Goal: Task Accomplishment & Management: Manage account settings

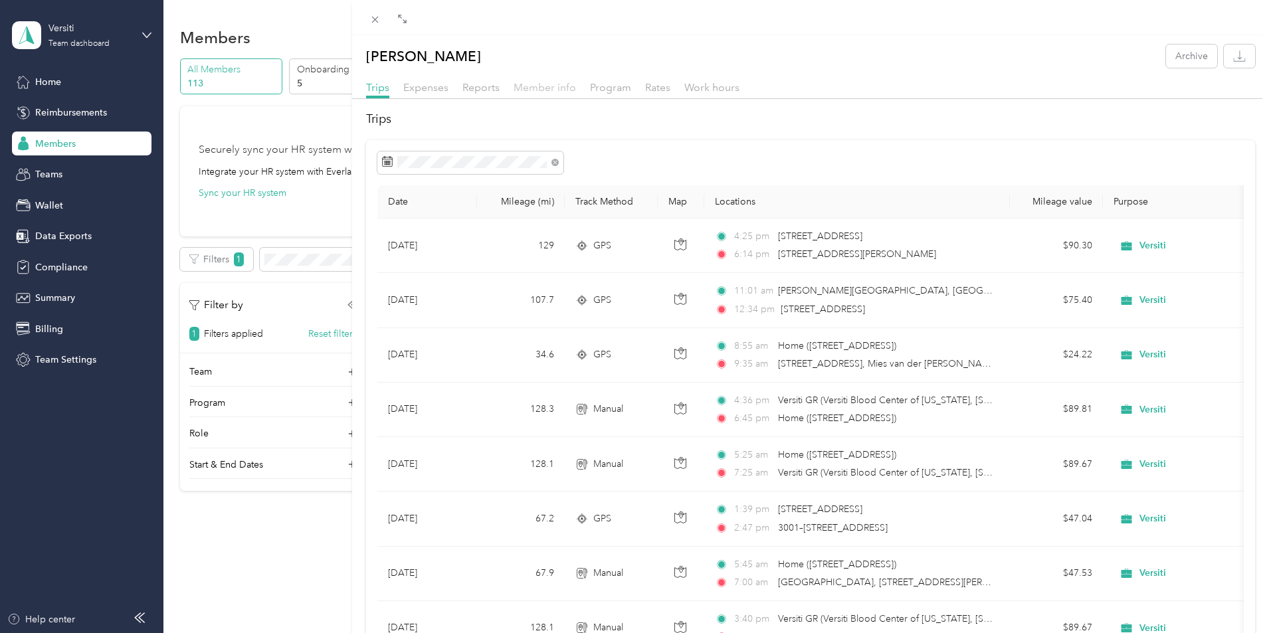
click at [523, 92] on span "Member info" at bounding box center [545, 87] width 62 height 13
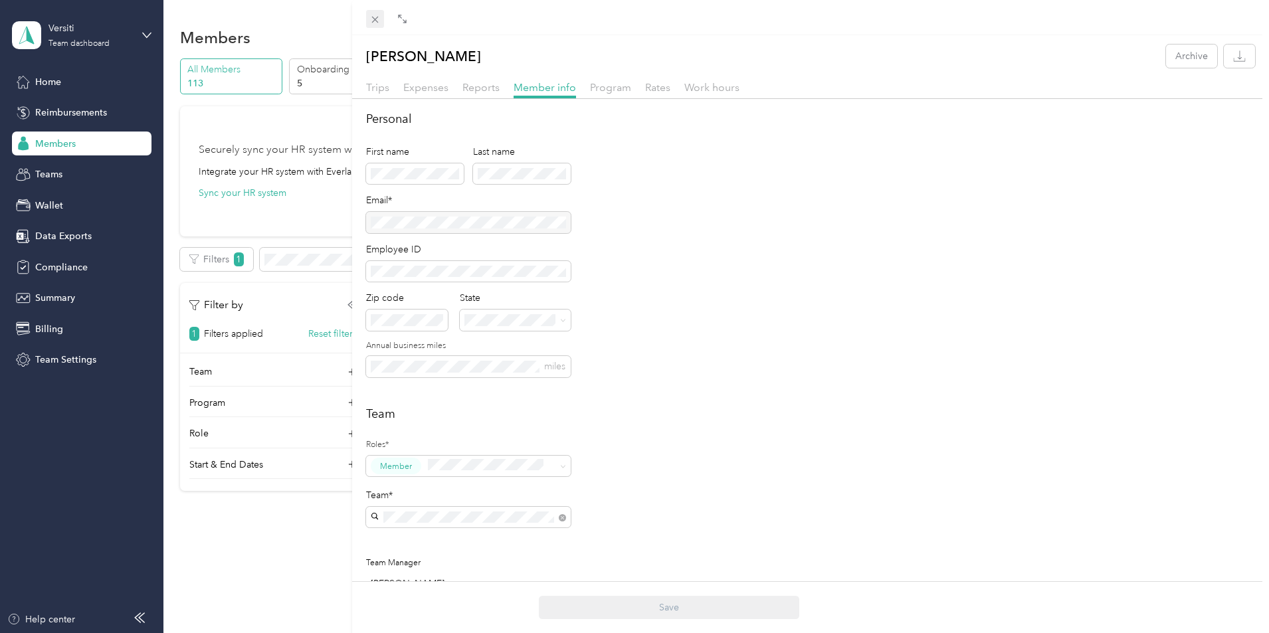
click at [377, 19] on icon at bounding box center [374, 19] width 11 height 11
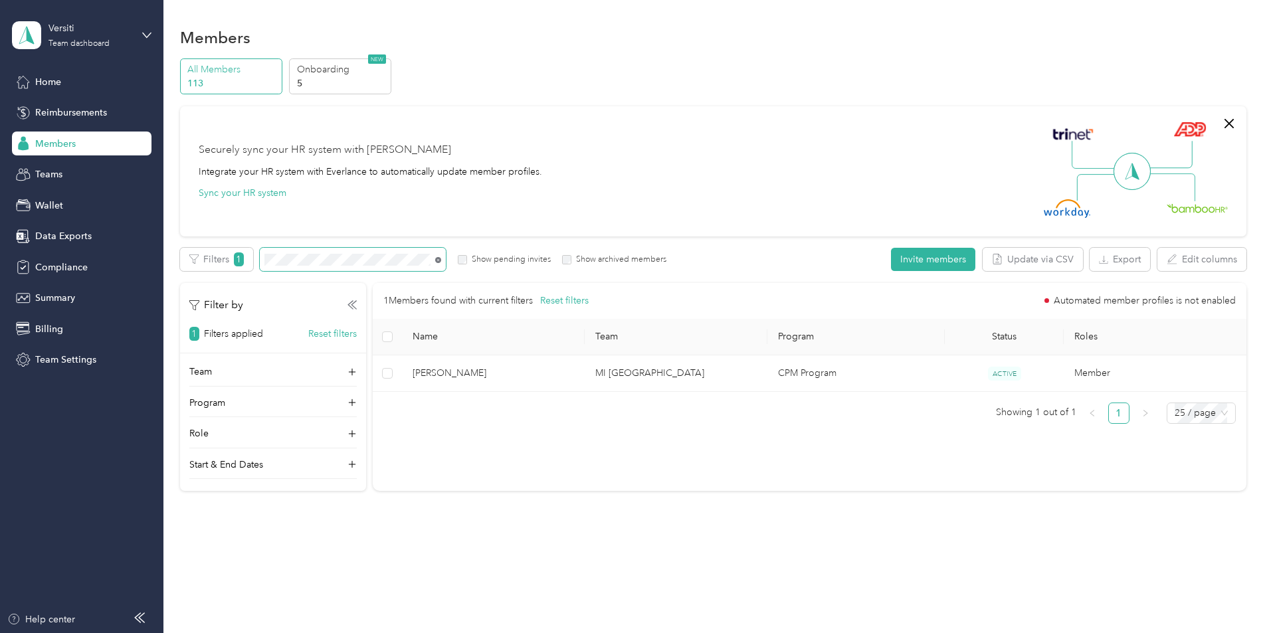
click at [441, 259] on icon at bounding box center [438, 260] width 6 height 6
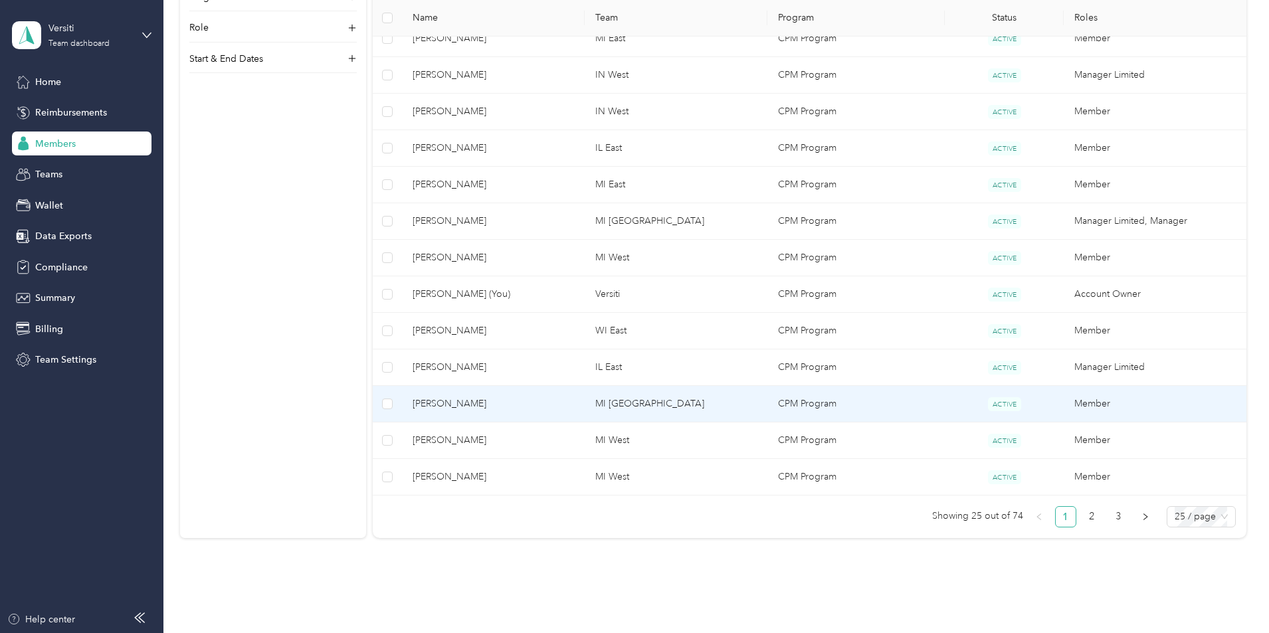
scroll to position [797, 0]
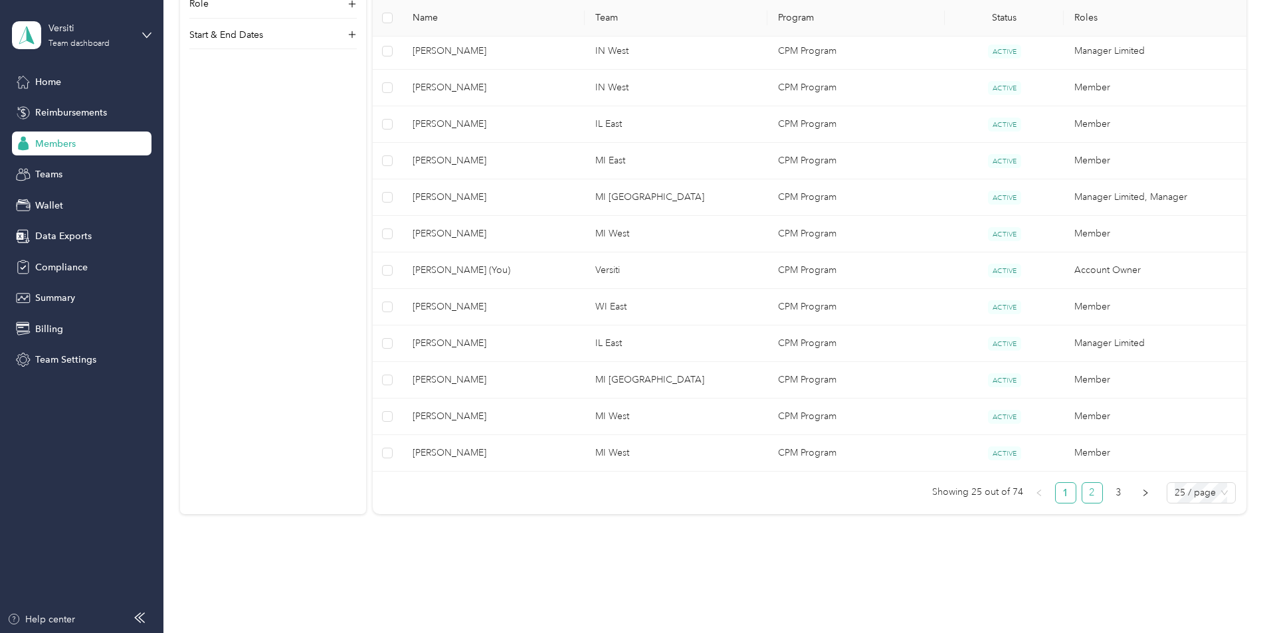
click at [1083, 494] on link "2" at bounding box center [1093, 493] width 20 height 20
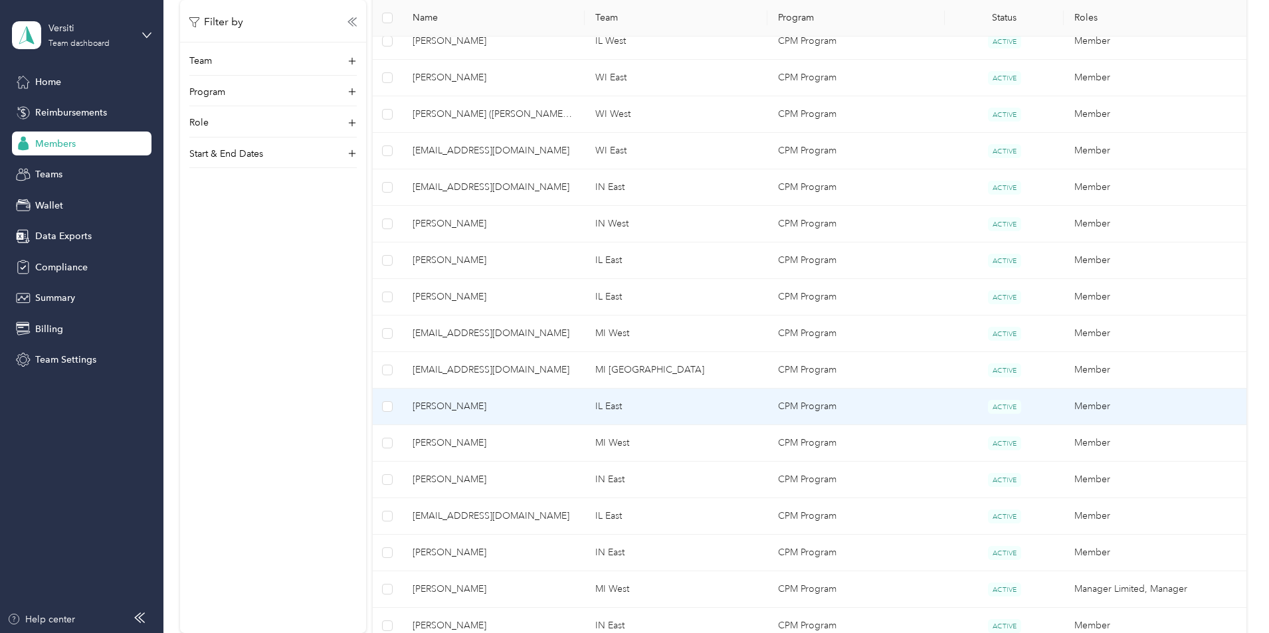
scroll to position [266, 0]
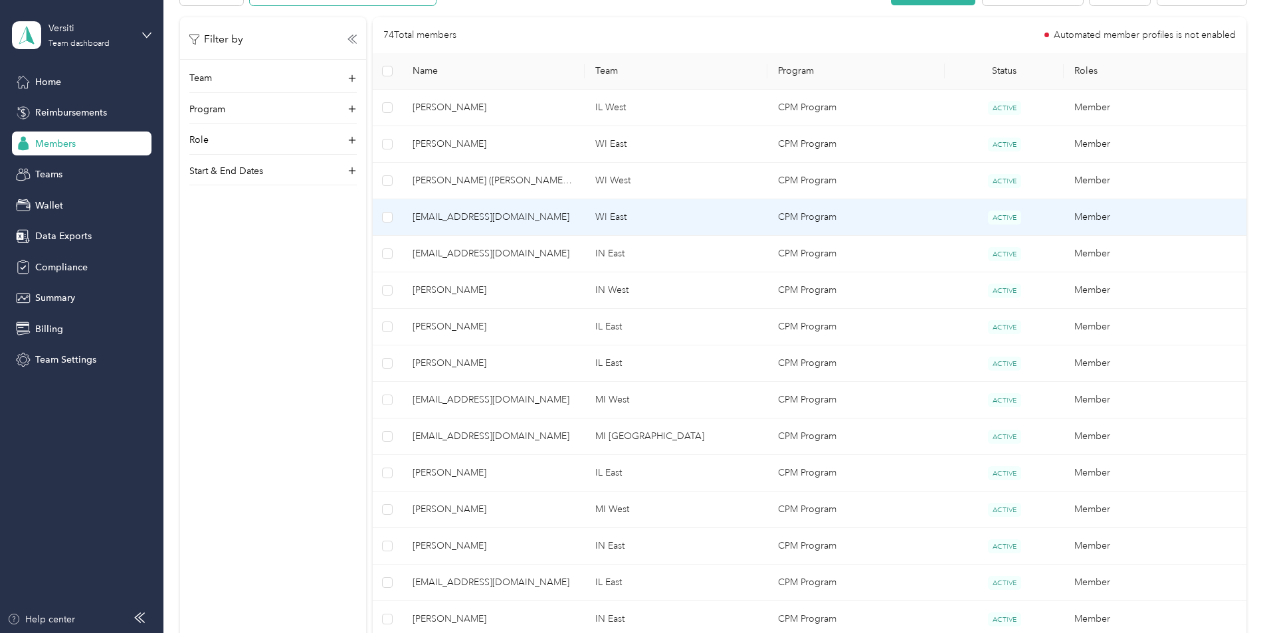
click at [574, 219] on span "[EMAIL_ADDRESS][DOMAIN_NAME]" at bounding box center [493, 217] width 161 height 15
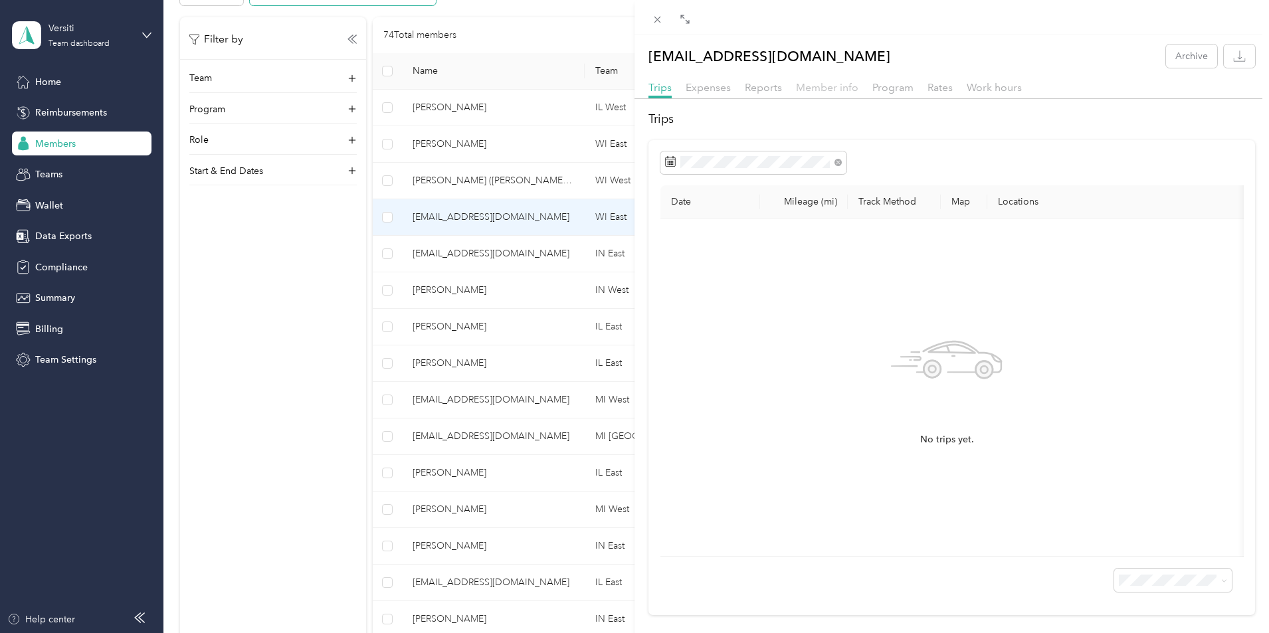
click at [844, 89] on span "Member info" at bounding box center [827, 87] width 62 height 13
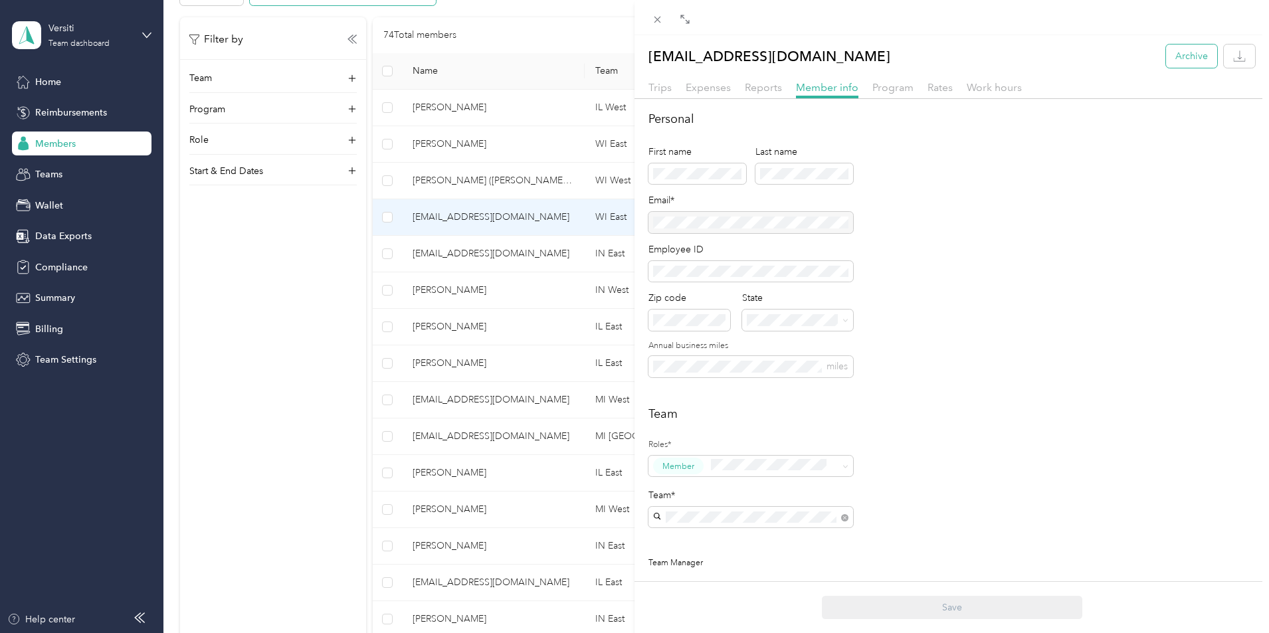
click at [1172, 60] on button "Archive" at bounding box center [1191, 56] width 51 height 23
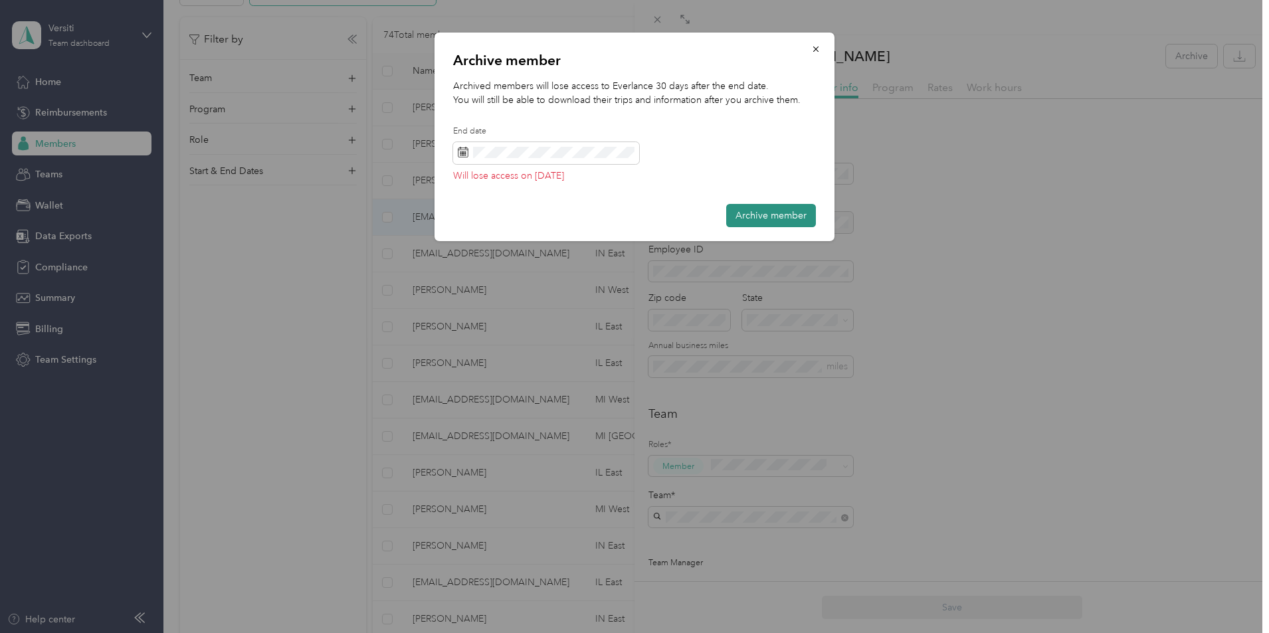
click at [772, 212] on button "Archive member" at bounding box center [771, 215] width 90 height 23
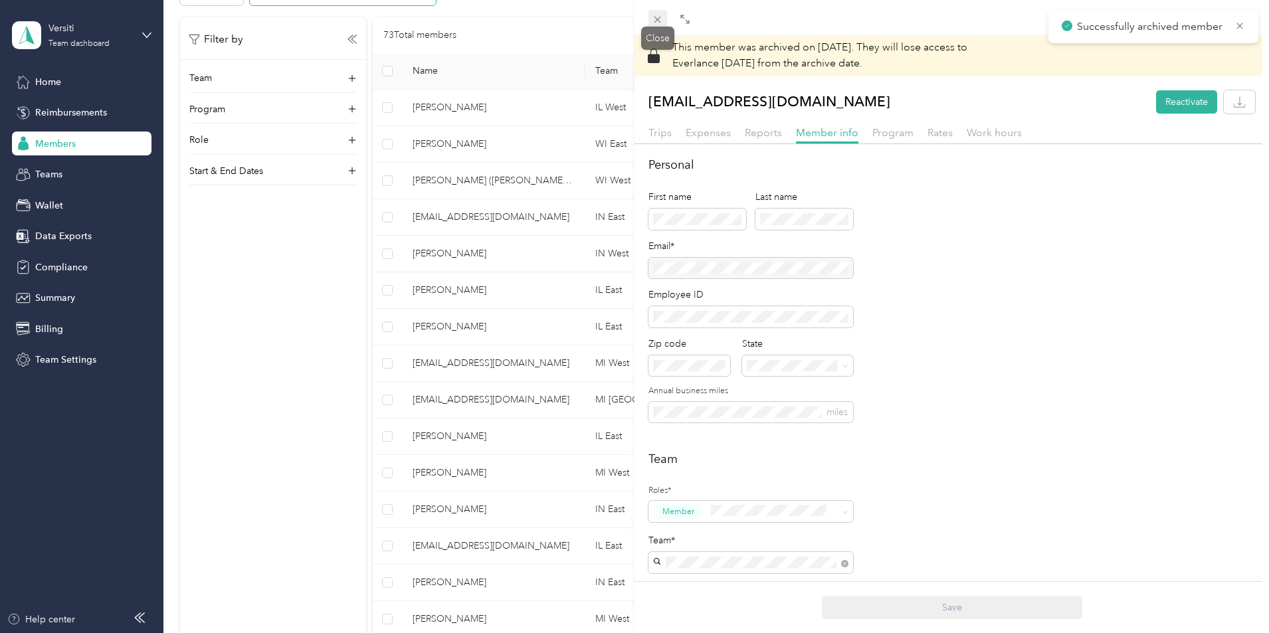
click at [653, 18] on icon at bounding box center [657, 19] width 11 height 11
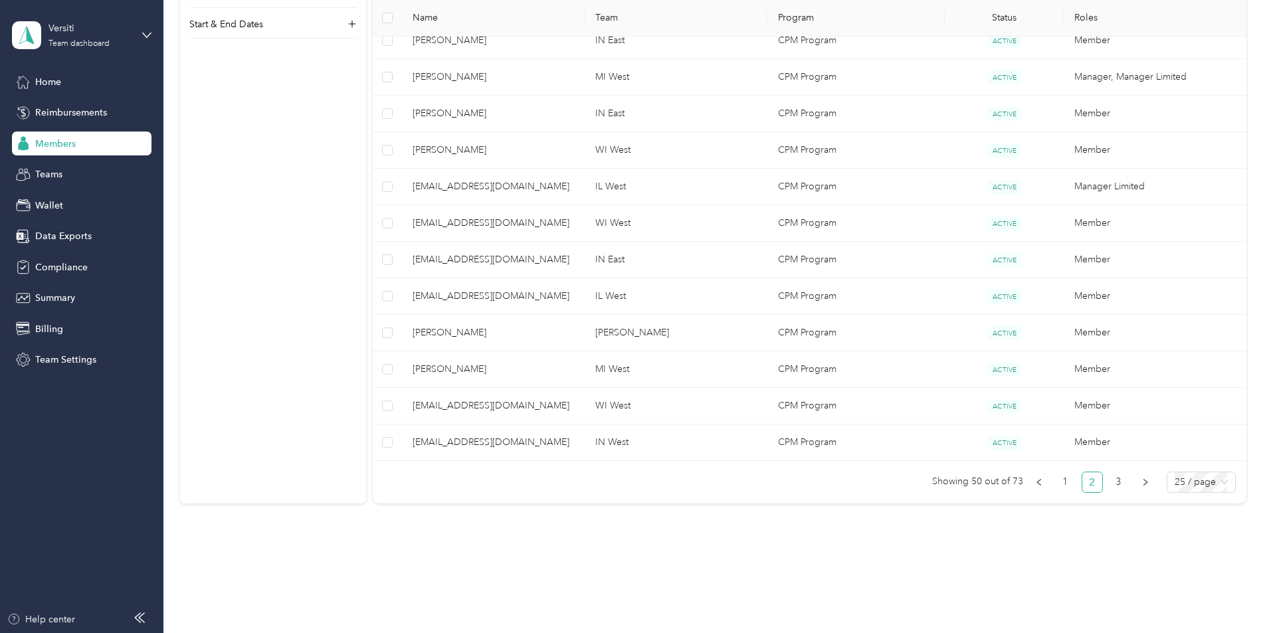
scroll to position [827, 0]
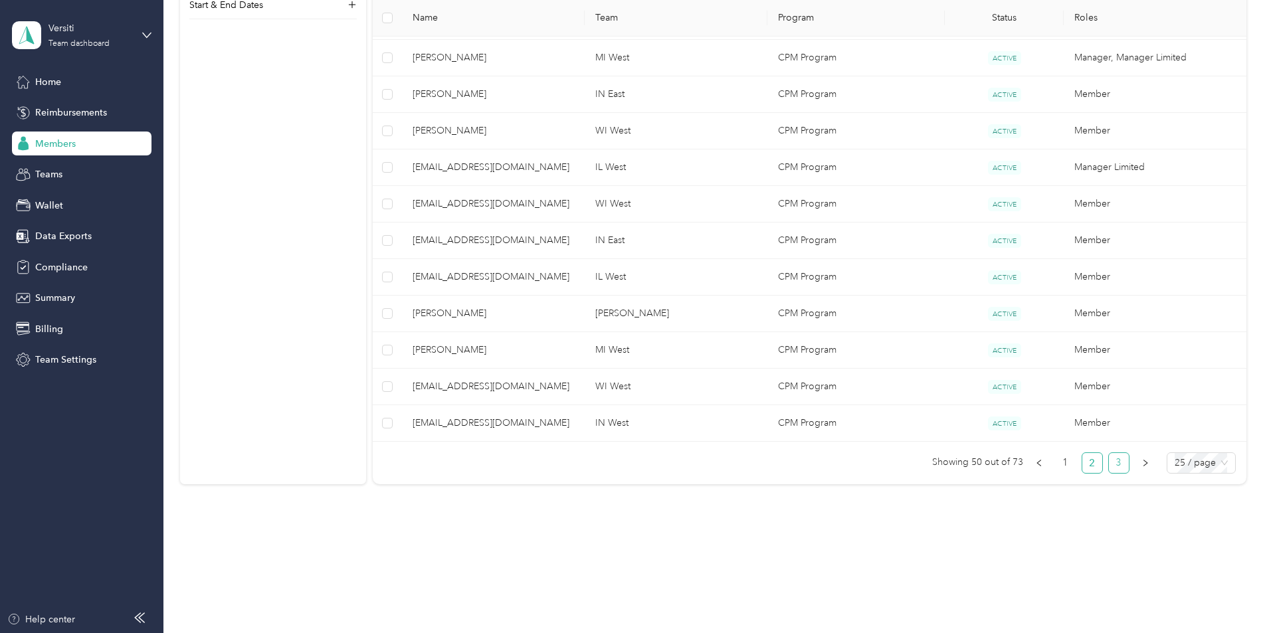
click at [1109, 459] on link "3" at bounding box center [1119, 463] width 20 height 20
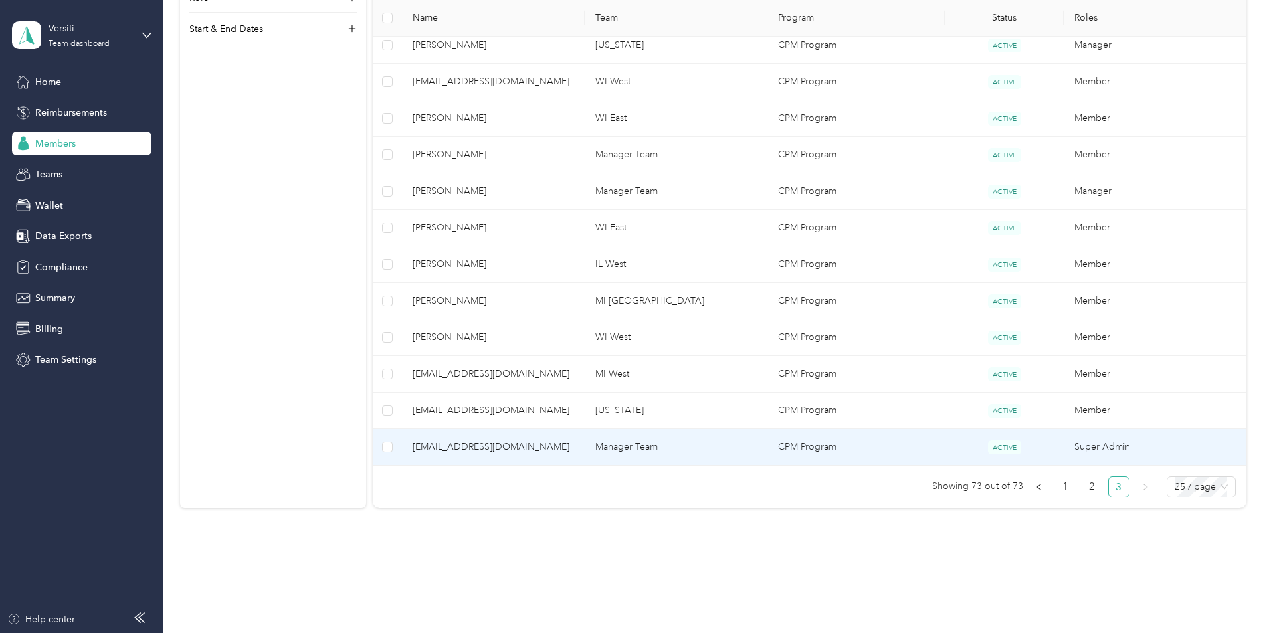
scroll to position [754, 0]
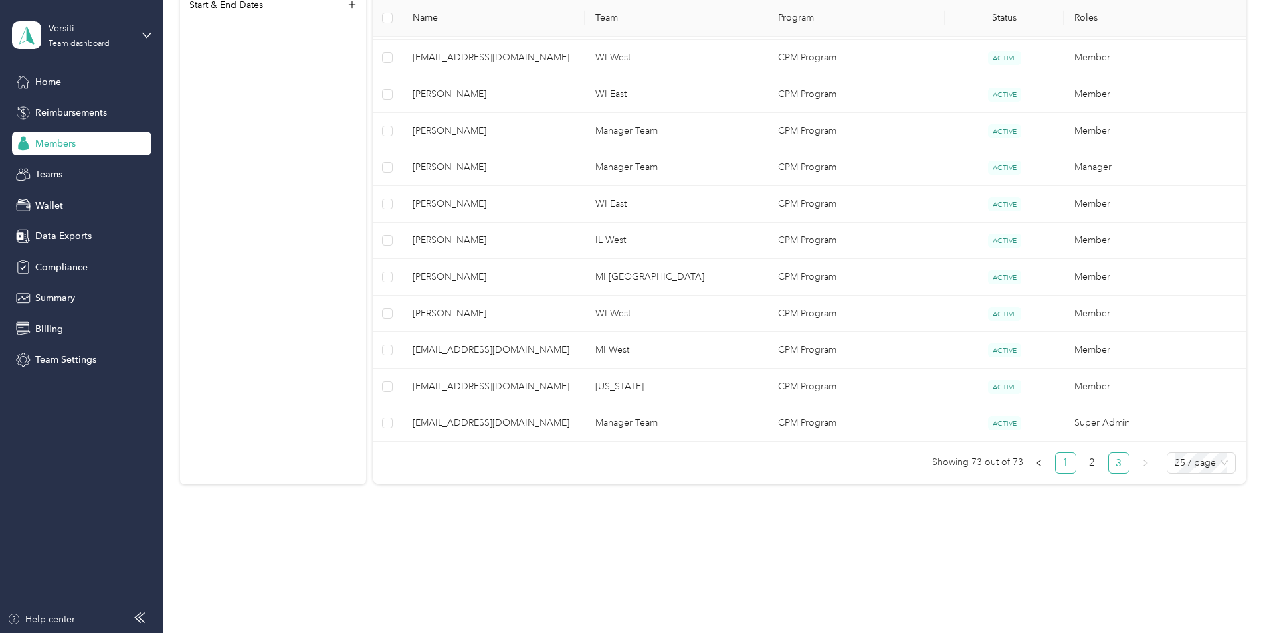
click at [1056, 465] on link "1" at bounding box center [1066, 463] width 20 height 20
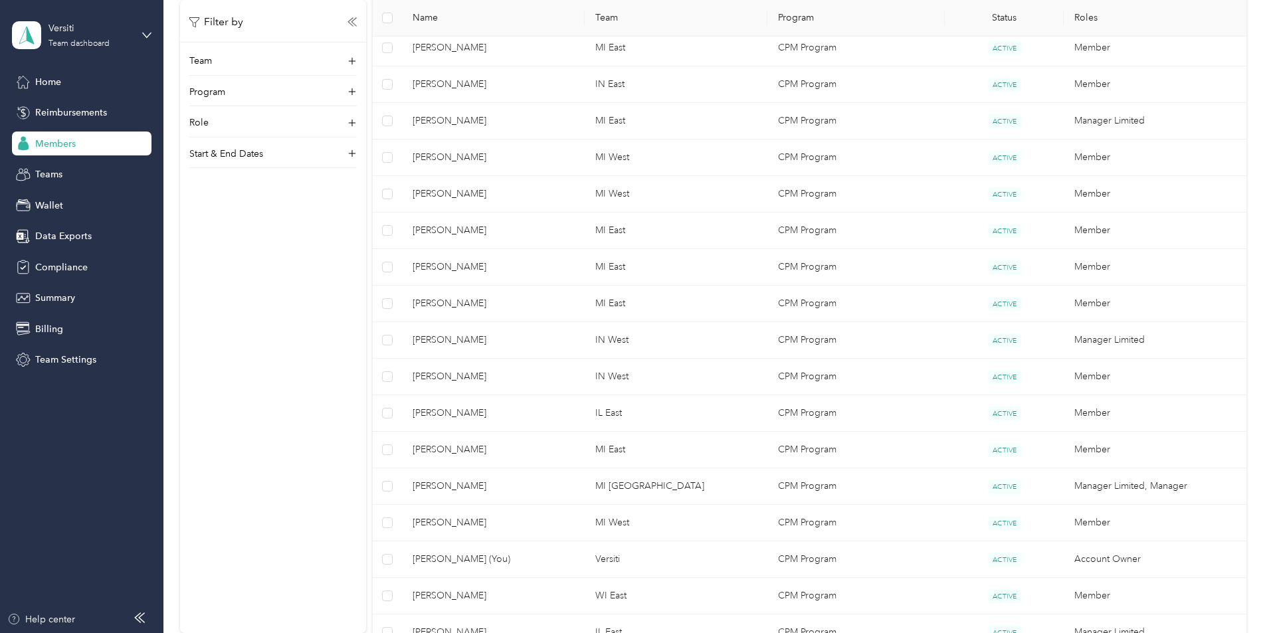
scroll to position [199, 0]
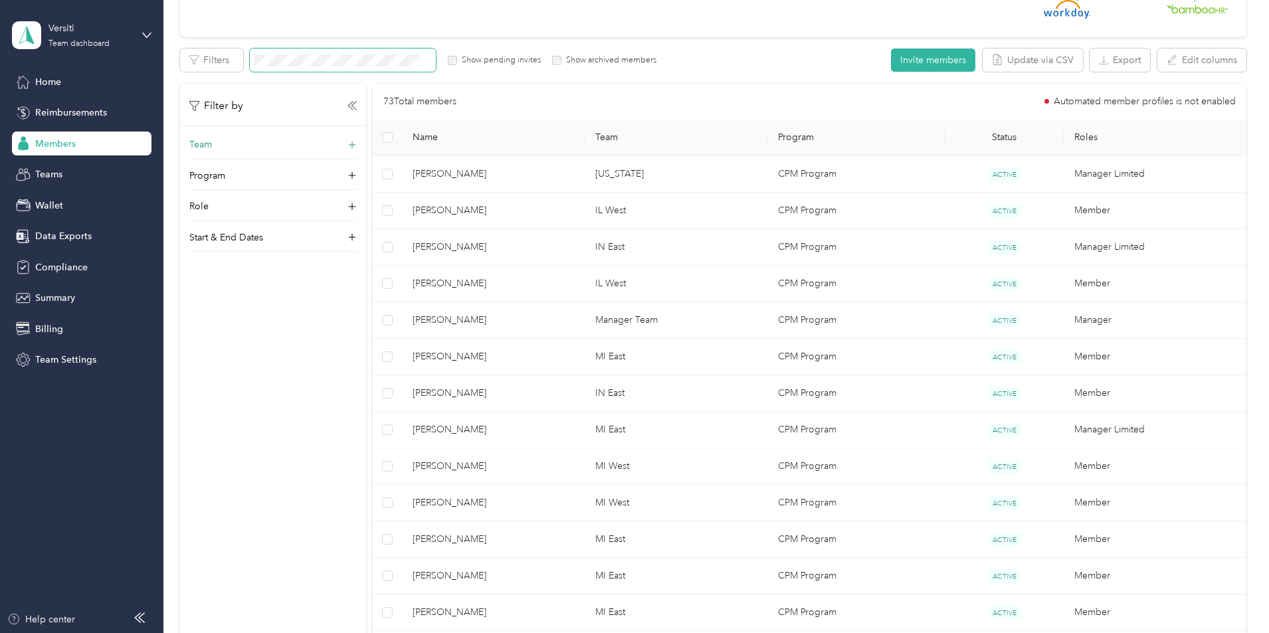
click at [357, 141] on div "Team" at bounding box center [272, 148] width 167 height 21
click at [386, 210] on p "[PERSON_NAME]" at bounding box center [361, 211] width 149 height 14
